Goal: Task Accomplishment & Management: Manage account settings

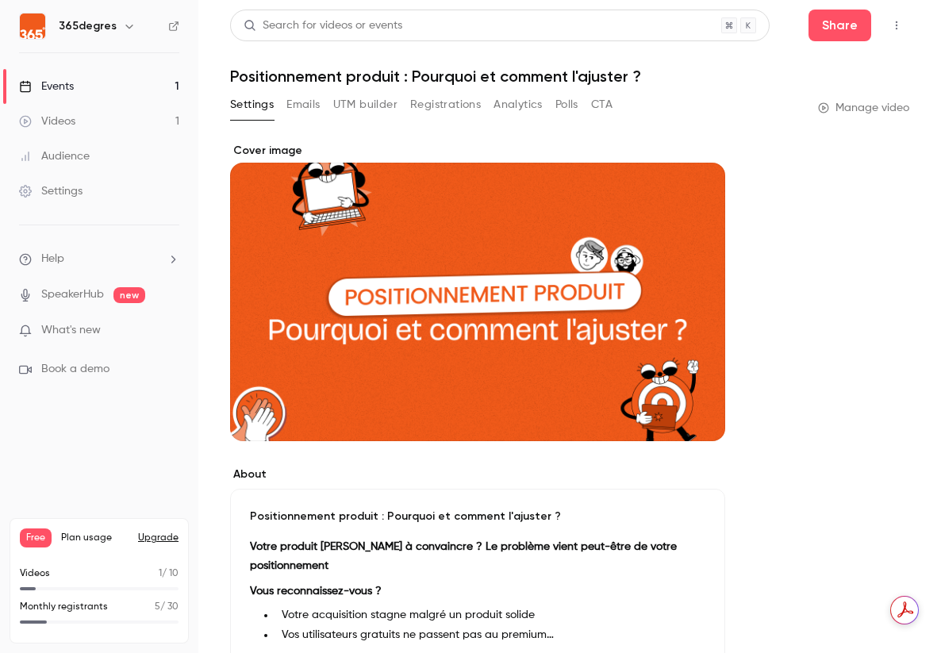
click at [464, 105] on button "Registrations" at bounding box center [445, 104] width 71 height 25
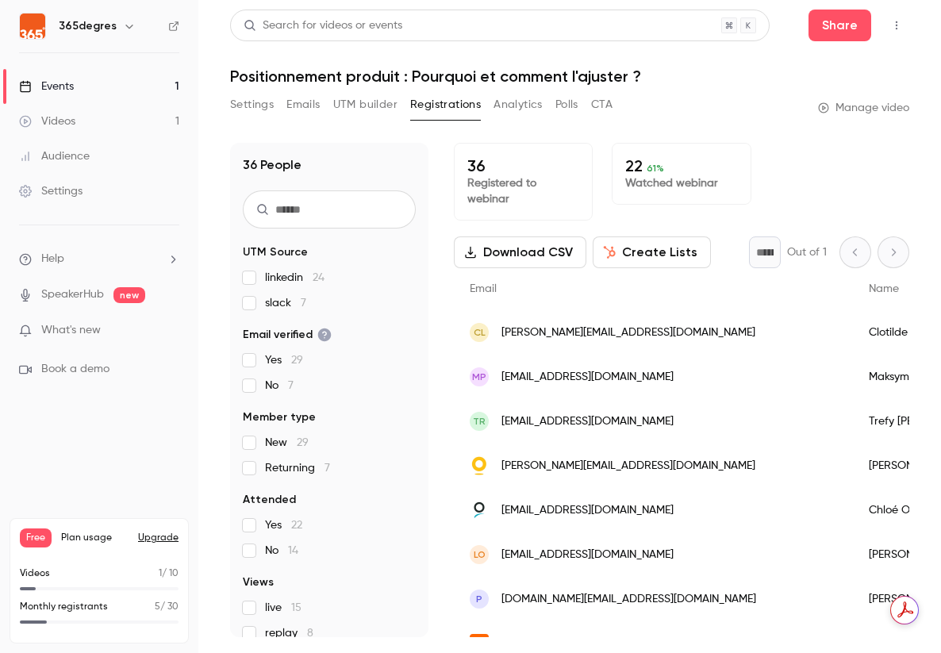
click at [67, 86] on div "Events" at bounding box center [46, 87] width 55 height 16
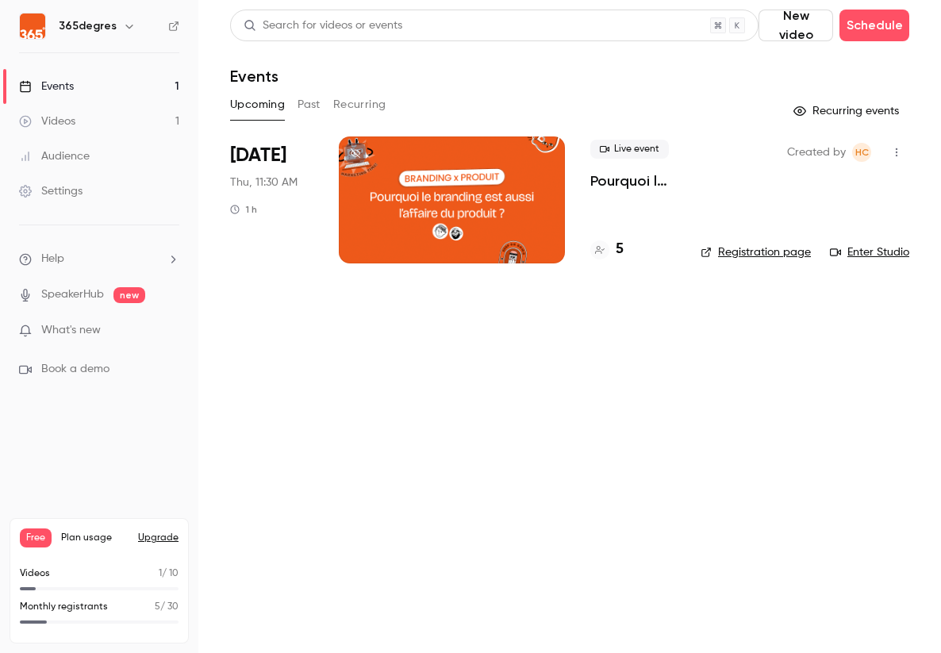
click at [619, 251] on h4 "5" at bounding box center [620, 249] width 8 height 21
